Goal: Task Accomplishment & Management: Use online tool/utility

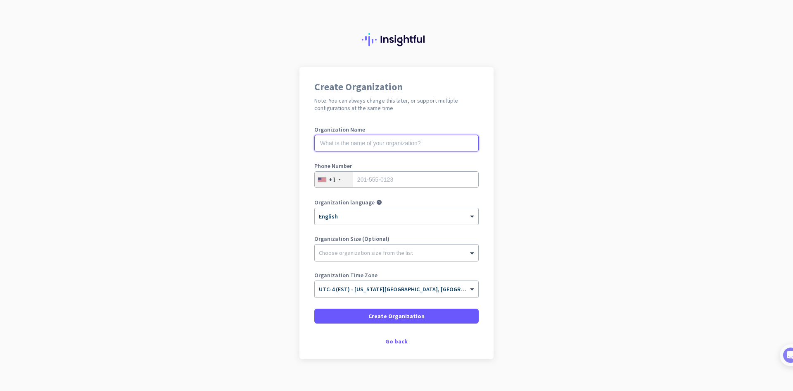
click at [360, 140] on input "text" at bounding box center [396, 143] width 164 height 17
type input "privacat"
click at [335, 182] on div "+1" at bounding box center [334, 179] width 38 height 16
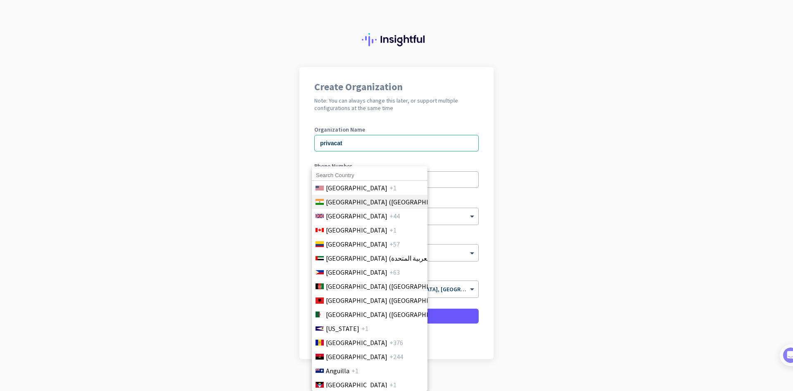
click at [335, 202] on span "[GEOGRAPHIC_DATA] ([GEOGRAPHIC_DATA])" at bounding box center [390, 202] width 129 height 10
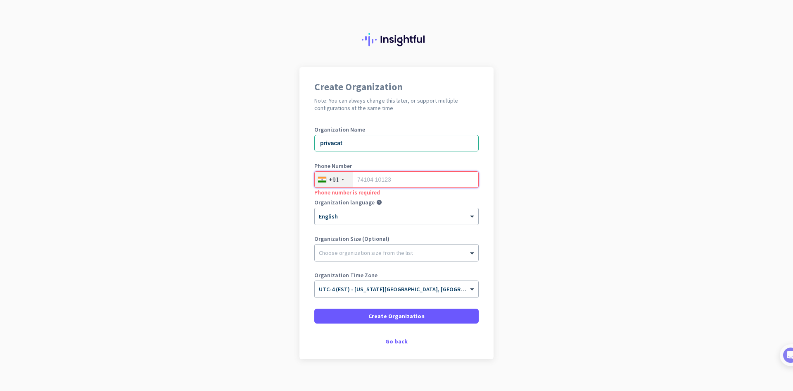
click at [371, 181] on input "tel" at bounding box center [396, 179] width 164 height 17
click at [333, 181] on div "+91" at bounding box center [334, 179] width 10 height 8
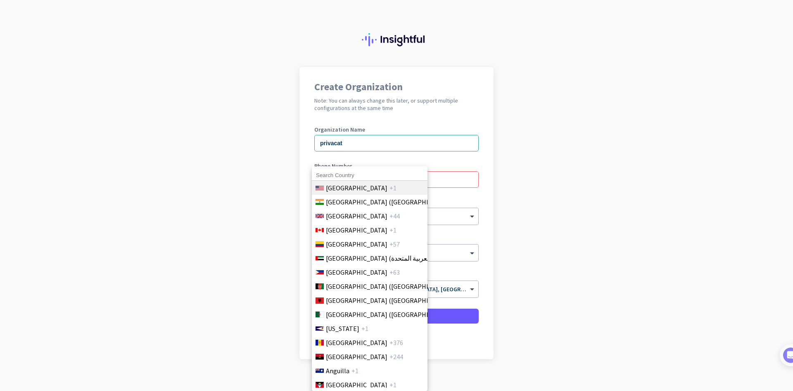
click at [346, 183] on span "[GEOGRAPHIC_DATA]" at bounding box center [357, 188] width 62 height 10
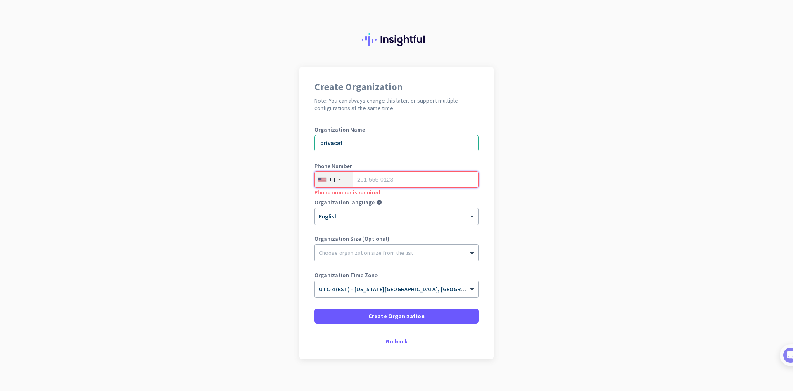
click at [374, 182] on input "tel" at bounding box center [396, 179] width 164 height 17
paste input "13462127336"
type input "13462127336"
click at [346, 251] on div at bounding box center [397, 250] width 164 height 8
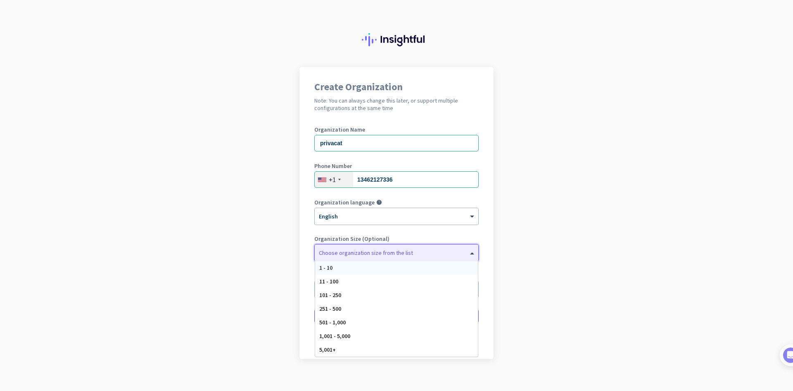
click at [344, 272] on div "1 - 10" at bounding box center [396, 268] width 163 height 14
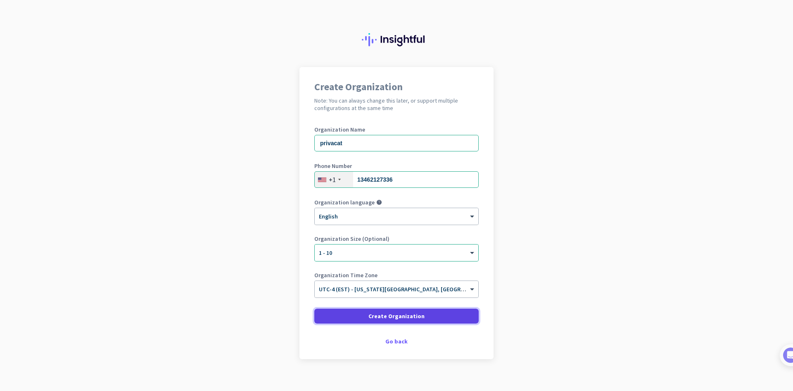
click at [367, 318] on span at bounding box center [396, 316] width 164 height 20
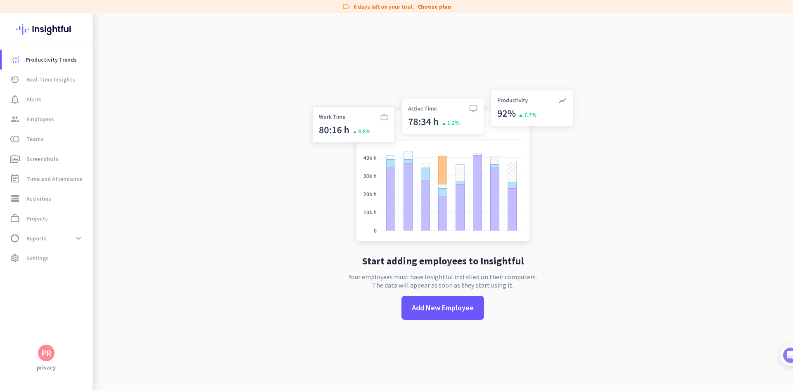
click at [260, 186] on app-no-employees "Start adding employees to Insightful Your employees must have Insightful instal…" at bounding box center [443, 208] width 701 height 391
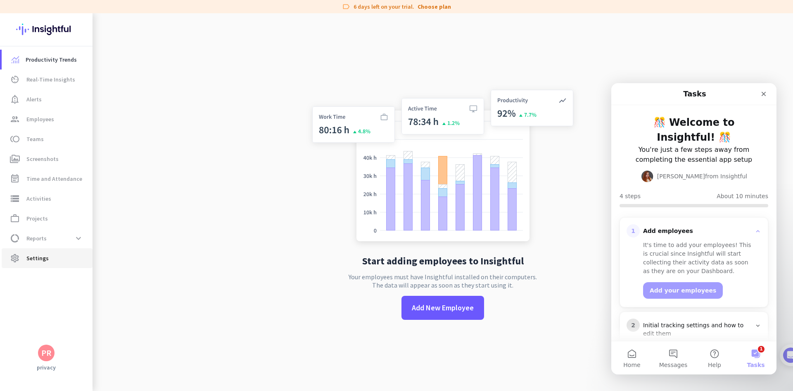
click at [50, 253] on span "settings Settings" at bounding box center [47, 258] width 78 height 10
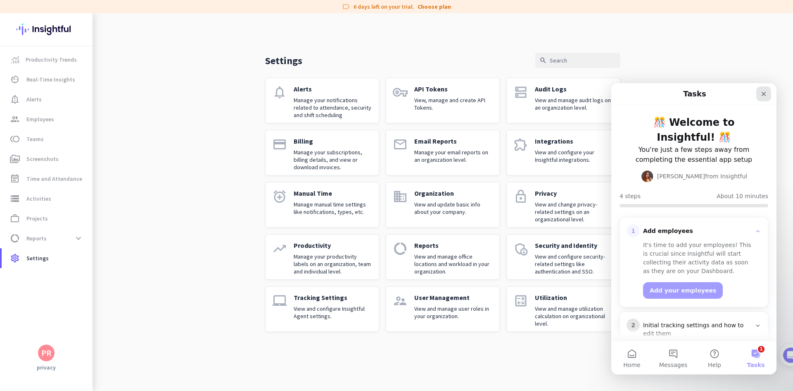
click at [767, 94] on div "Close" at bounding box center [764, 93] width 15 height 15
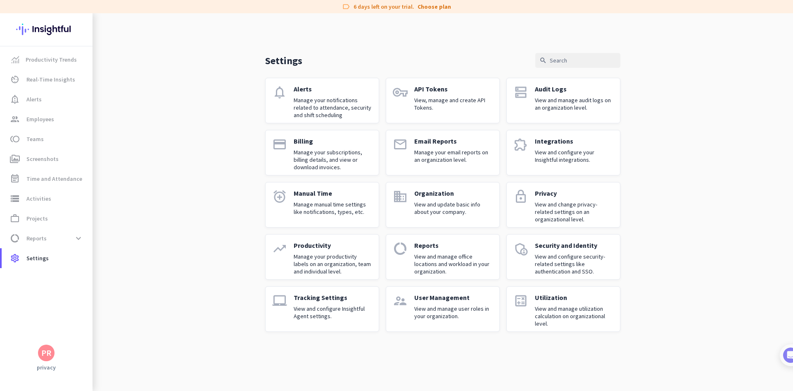
click at [562, 155] on p "View and configure your Insightful integrations." at bounding box center [574, 155] width 79 height 15
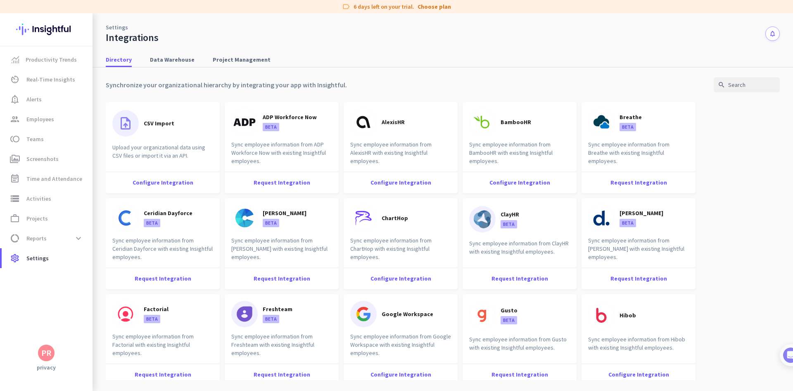
click at [379, 38] on div "Settings Integrations notifications" at bounding box center [443, 28] width 701 height 31
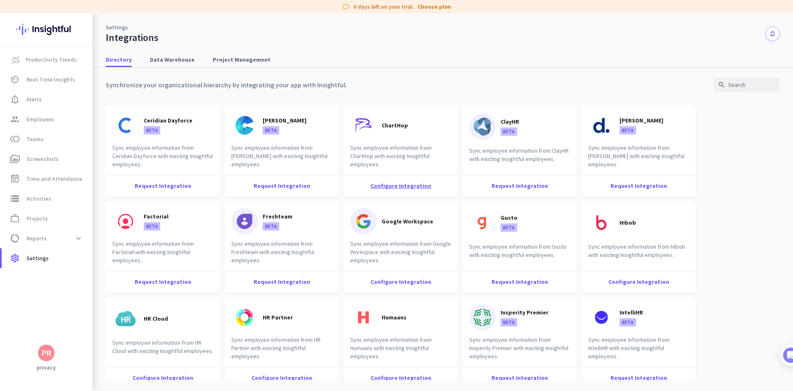
scroll to position [248, 0]
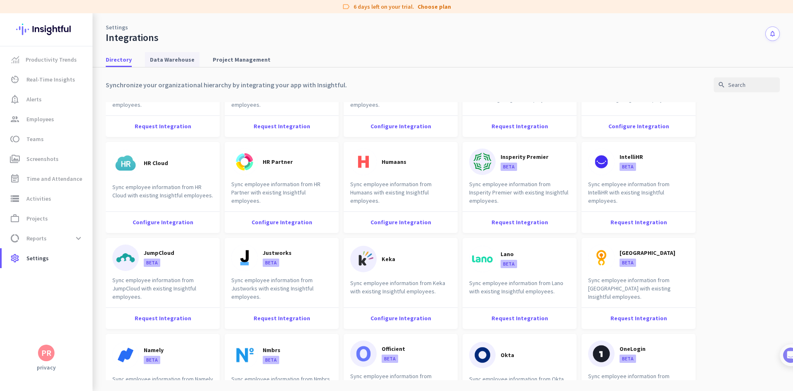
click at [186, 57] on span "Data Warehouse" at bounding box center [172, 59] width 45 height 8
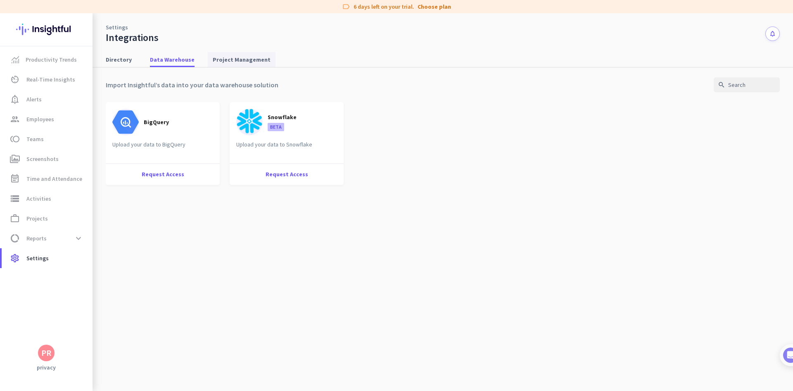
click at [220, 58] on span "Project Management" at bounding box center [242, 59] width 58 height 8
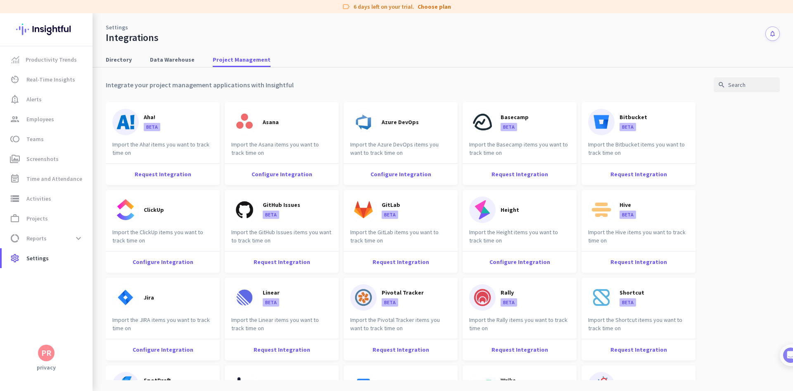
click at [337, 44] on div "Settings Integrations notifications Directory Data Warehouse Project Management…" at bounding box center [443, 201] width 701 height 377
click at [337, 44] on nav "Directory Data Warehouse Project Management" at bounding box center [443, 56] width 701 height 24
click at [403, 172] on div "Configure Integration" at bounding box center [401, 173] width 114 height 21
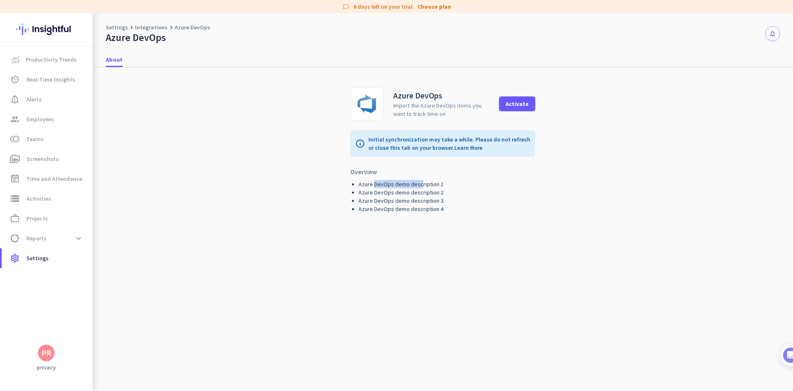
drag, startPoint x: 387, startPoint y: 184, endPoint x: 421, endPoint y: 183, distance: 33.9
click at [421, 183] on li "Azure DevOps demo description 1" at bounding box center [447, 184] width 177 height 8
click at [452, 180] on li "Azure DevOps demo description 1" at bounding box center [447, 184] width 177 height 8
click at [514, 105] on div "Activate" at bounding box center [517, 104] width 23 height 6
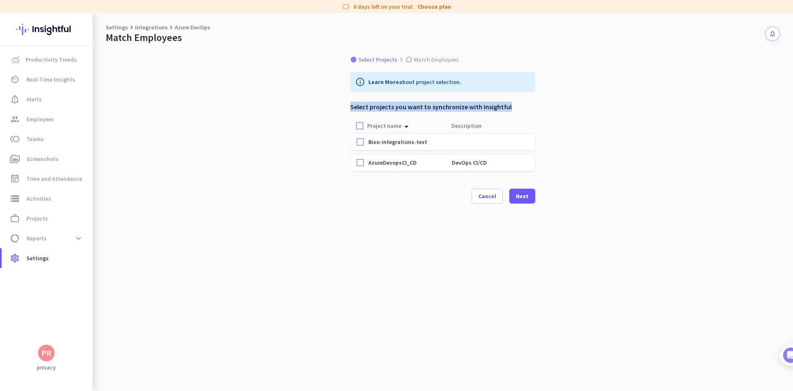
drag, startPoint x: 511, startPoint y: 104, endPoint x: 347, endPoint y: 105, distance: 163.6
click at [347, 105] on div "Select Projects keyboard_arrow_right Match Employees info Learn More about proj…" at bounding box center [443, 194] width 205 height 300
click at [313, 182] on div "Select Projects keyboard_arrow_right Match Employees info Learn More about proj…" at bounding box center [443, 217] width 701 height 347
drag, startPoint x: 348, startPoint y: 108, endPoint x: 513, endPoint y: 106, distance: 165.3
click at [513, 106] on div "Select Projects keyboard_arrow_right Match Employees info Learn More about proj…" at bounding box center [443, 194] width 205 height 300
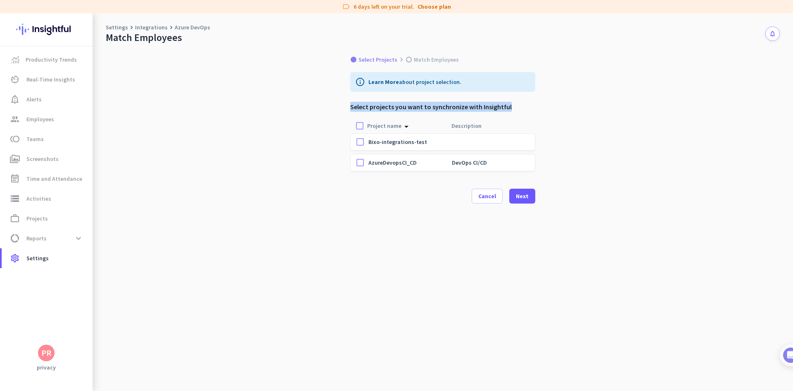
click at [526, 107] on h3 "Select projects you want to synchronize with Insightful" at bounding box center [442, 107] width 185 height 10
click at [414, 60] on span "Match Employees" at bounding box center [436, 59] width 45 height 7
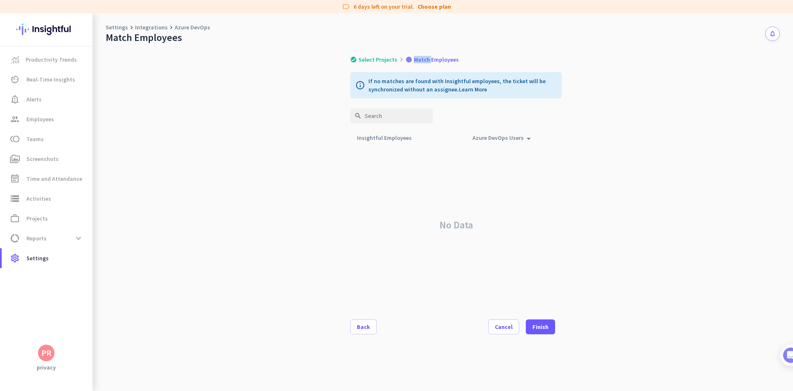
click at [414, 60] on span "Match Employees" at bounding box center [436, 59] width 45 height 7
click at [305, 186] on div "check Select Projects keyboard_arrow_right Match Employees info If no matches a…" at bounding box center [443, 217] width 701 height 347
click at [382, 59] on span "Select Projects" at bounding box center [378, 59] width 39 height 7
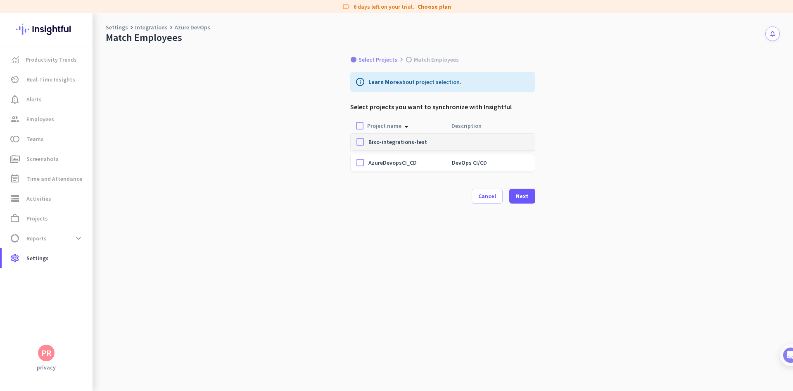
click at [384, 141] on p "Bixo-integrations-test" at bounding box center [406, 142] width 74 height 8
click at [526, 197] on div "Next" at bounding box center [522, 196] width 13 height 6
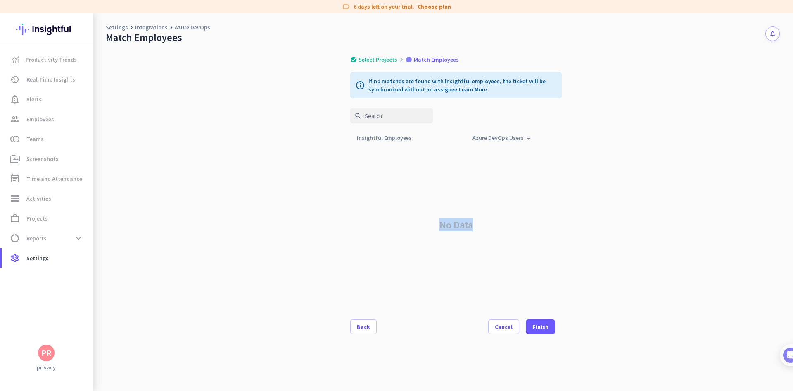
drag, startPoint x: 435, startPoint y: 228, endPoint x: 499, endPoint y: 229, distance: 64.5
click at [499, 229] on div "No Data" at bounding box center [456, 224] width 212 height 159
click at [321, 223] on div "check Select Projects keyboard_arrow_right Match Employees info If no matches a…" at bounding box center [443, 217] width 701 height 347
